Goal: Task Accomplishment & Management: Manage account settings

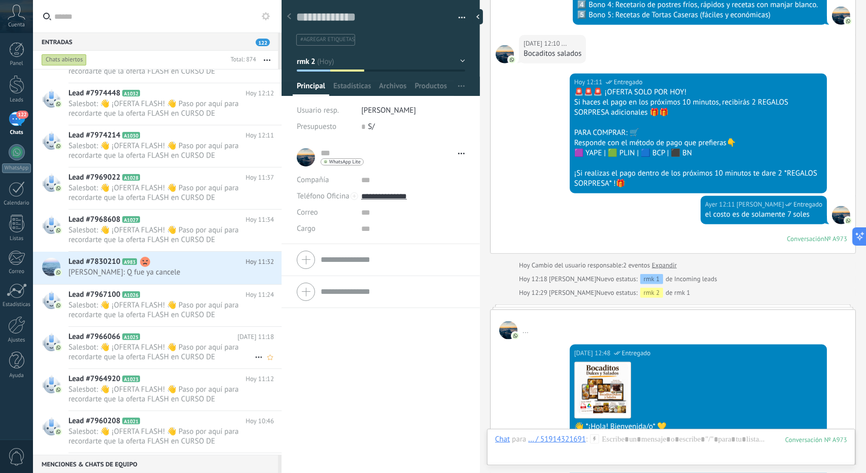
scroll to position [267, 0]
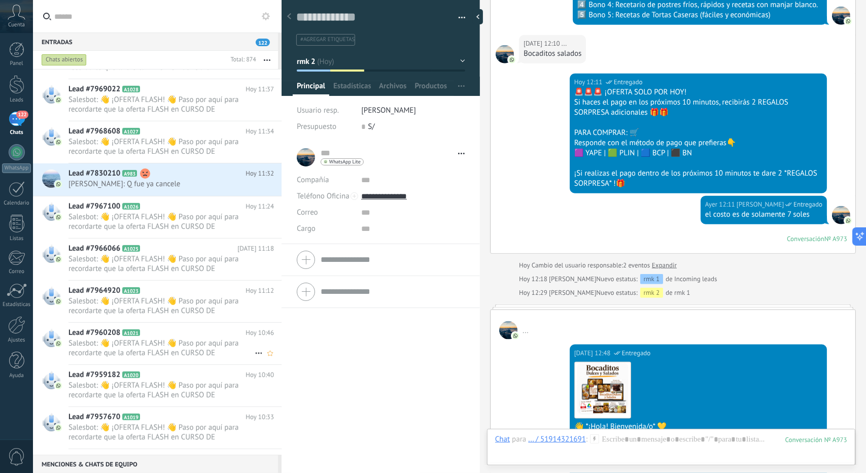
click at [138, 323] on div "Lead #7960208 A1021 [DATE] 10:46 Salesbot: 👋 ¡OFERTA FLASH! 👋 Paso por aquí par…" at bounding box center [174, 344] width 213 height 42
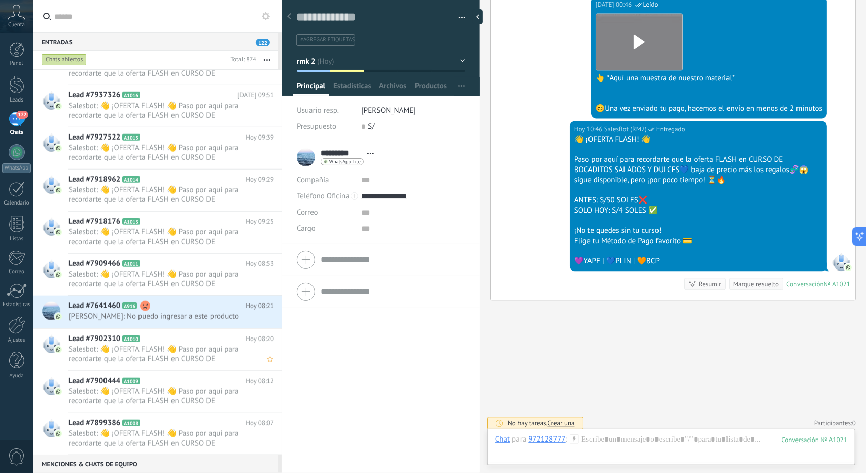
scroll to position [673, 0]
click at [142, 307] on use at bounding box center [145, 306] width 10 height 10
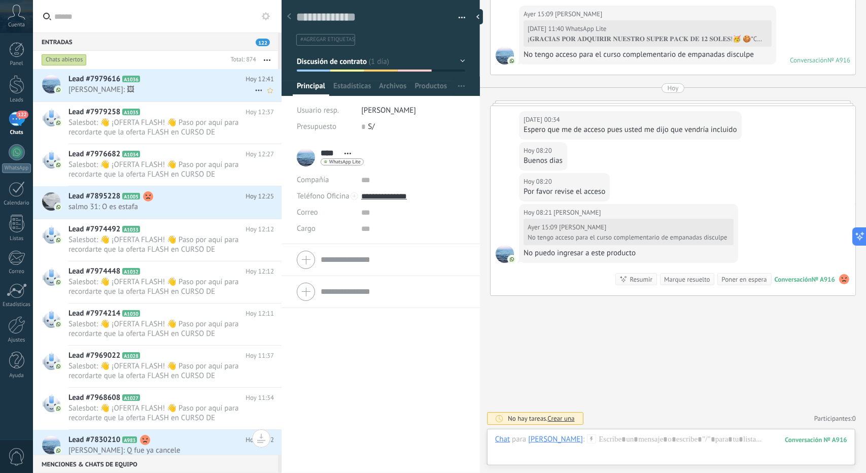
click at [139, 91] on span "[PERSON_NAME]: 🖼" at bounding box center [161, 90] width 186 height 10
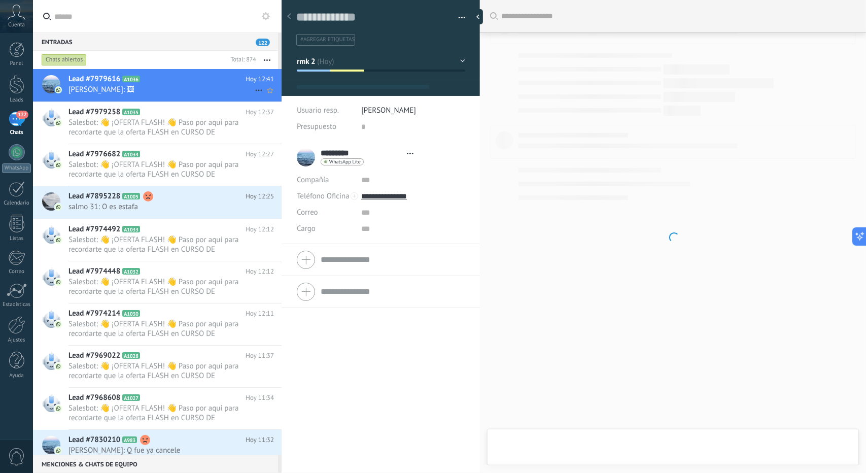
type textarea "**********"
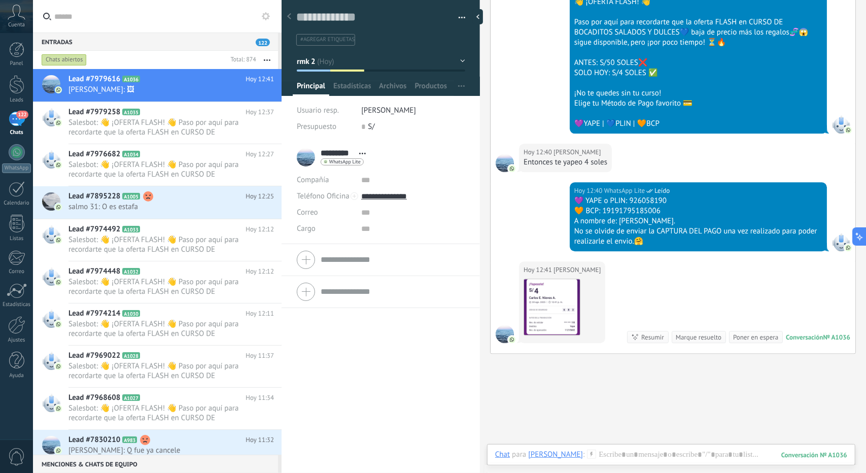
scroll to position [1653, 0]
